Goal: Information Seeking & Learning: Learn about a topic

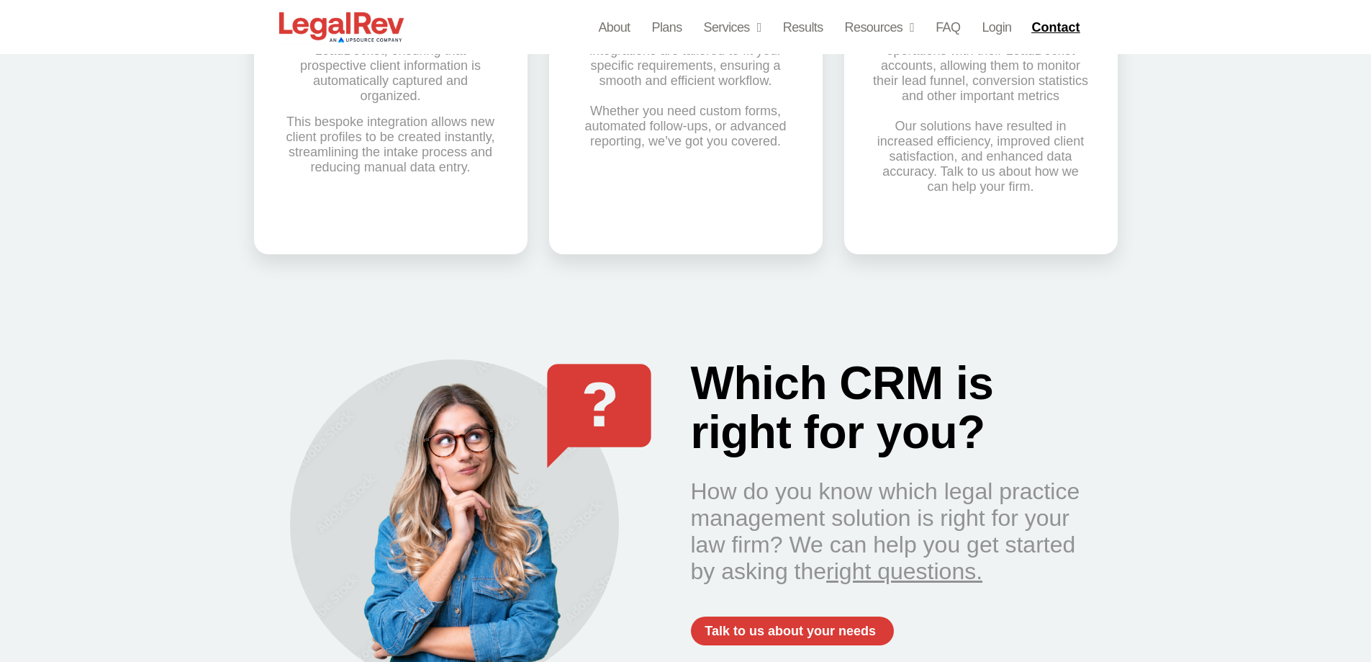
scroll to position [1080, 0]
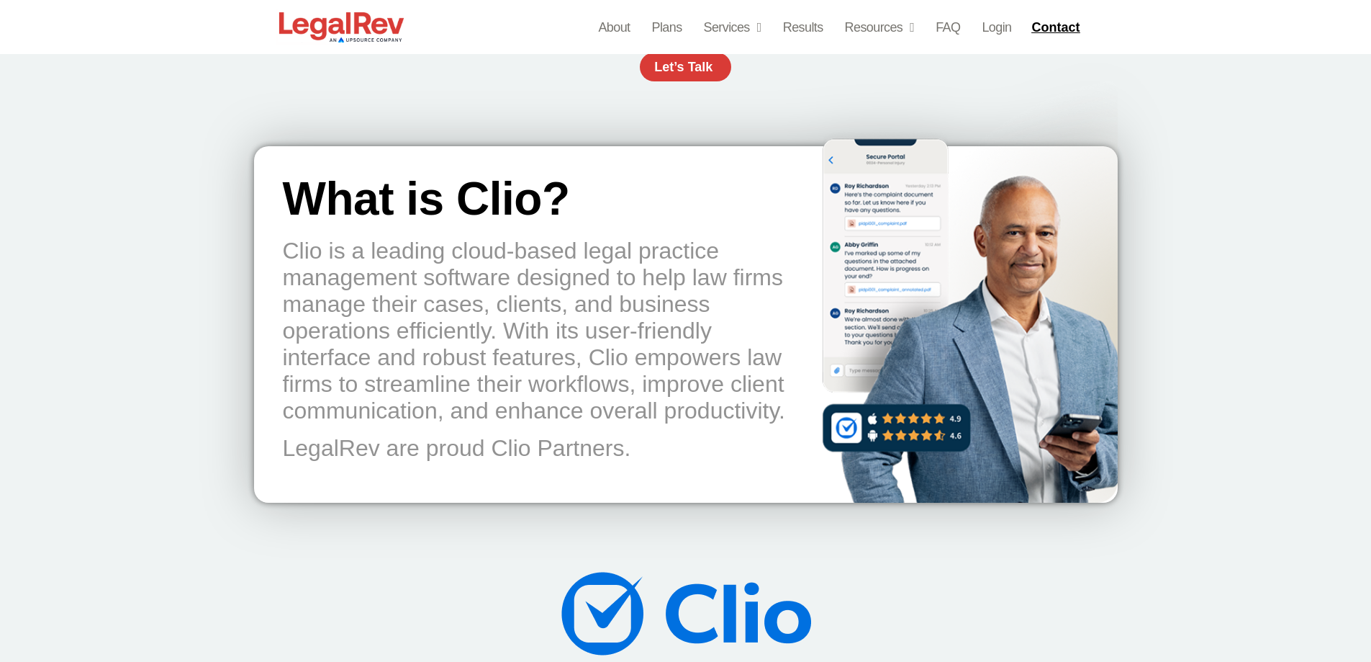
scroll to position [432, 0]
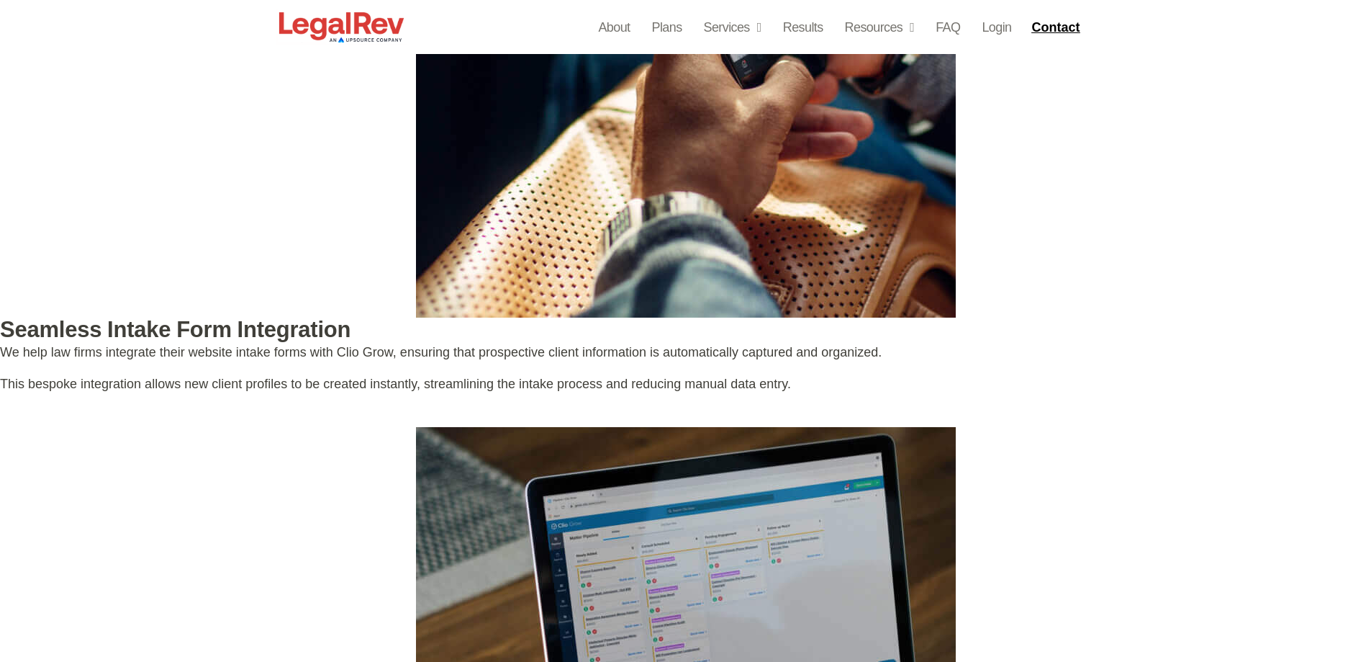
scroll to position [2952, 0]
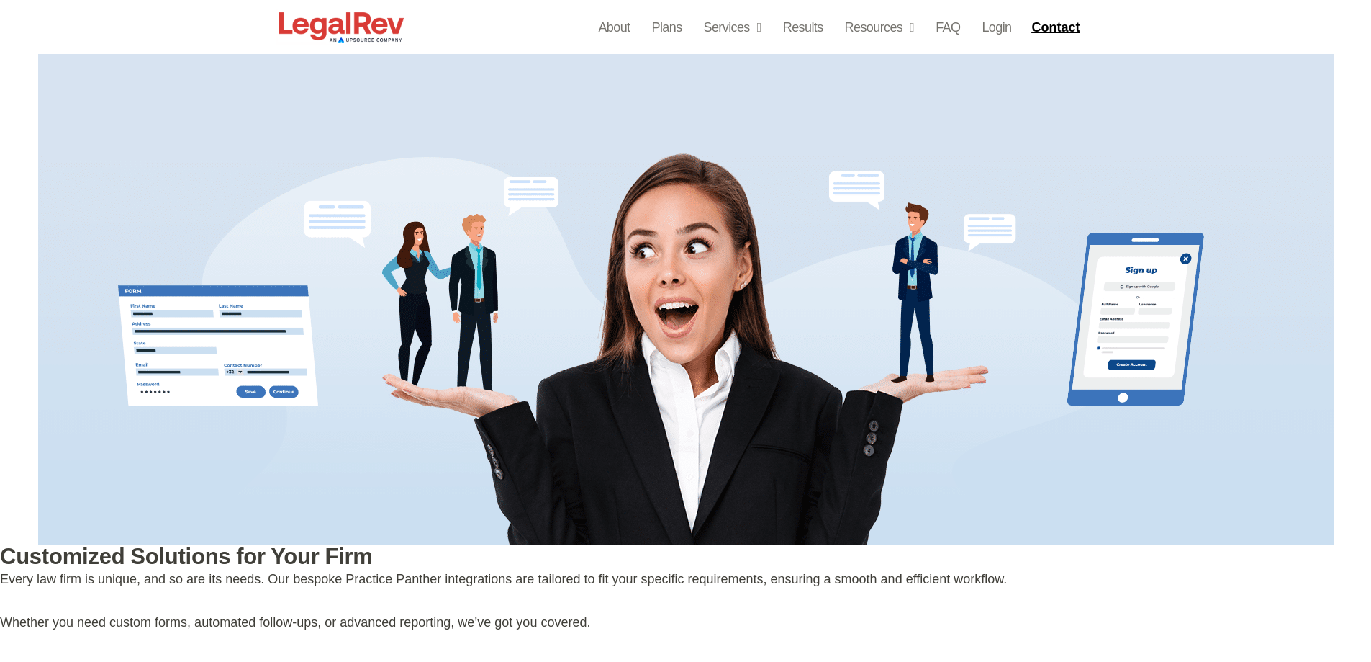
scroll to position [2863, 0]
